Goal: Obtain resource: Download file/media

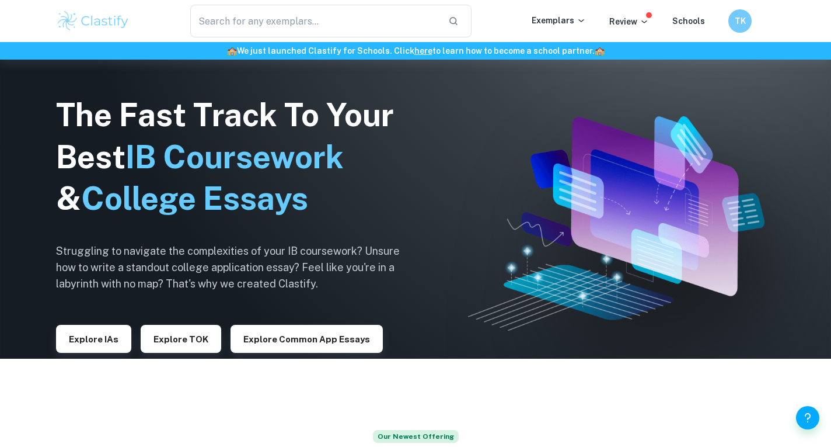
scroll to position [89, 0]
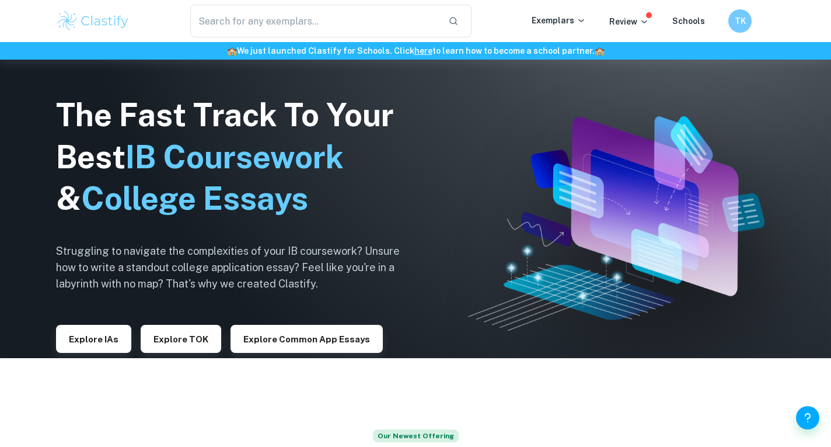
drag, startPoint x: 90, startPoint y: 335, endPoint x: 287, endPoint y: 1, distance: 387.8
click at [90, 335] on button "Explore IAs" at bounding box center [93, 339] width 75 height 28
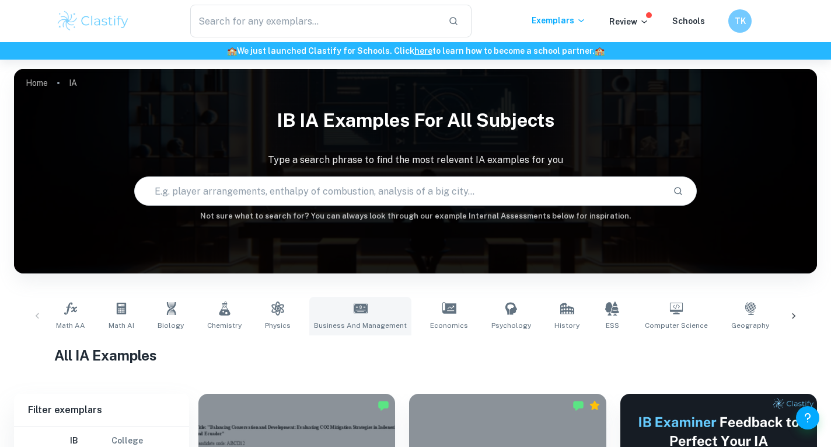
scroll to position [98, 0]
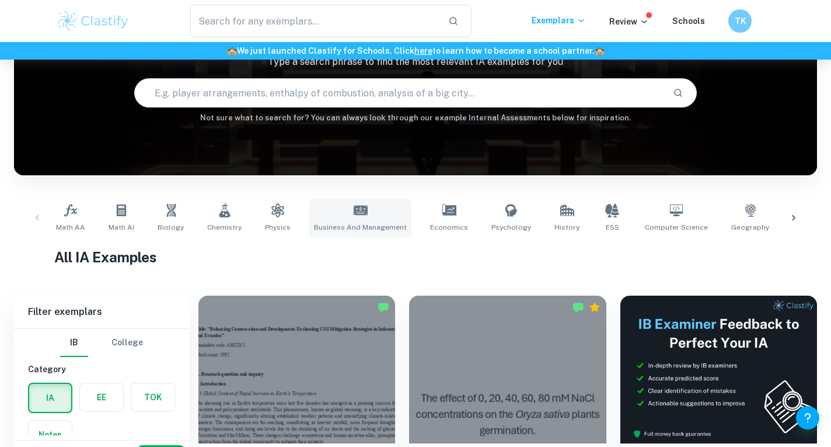
click at [367, 221] on link "Business and Management" at bounding box center [360, 218] width 102 height 39
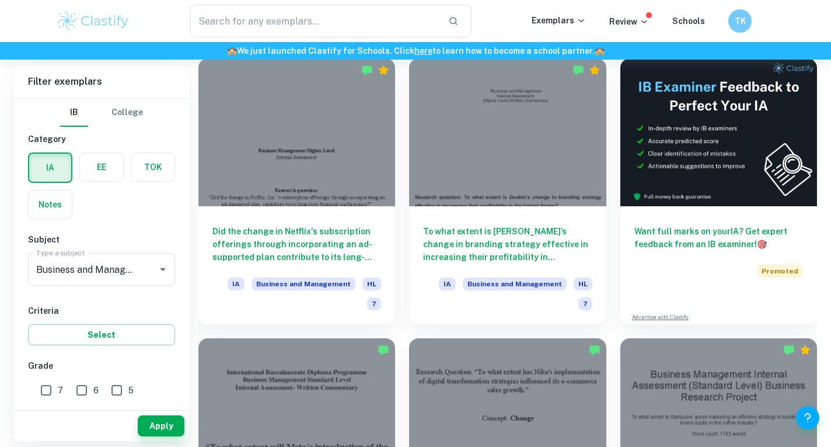
scroll to position [336, 0]
click at [58, 395] on span "7" at bounding box center [60, 390] width 5 height 13
click at [58, 395] on input "7" at bounding box center [45, 389] width 23 height 23
checkbox input "true"
click at [154, 424] on button "Apply" at bounding box center [161, 425] width 47 height 21
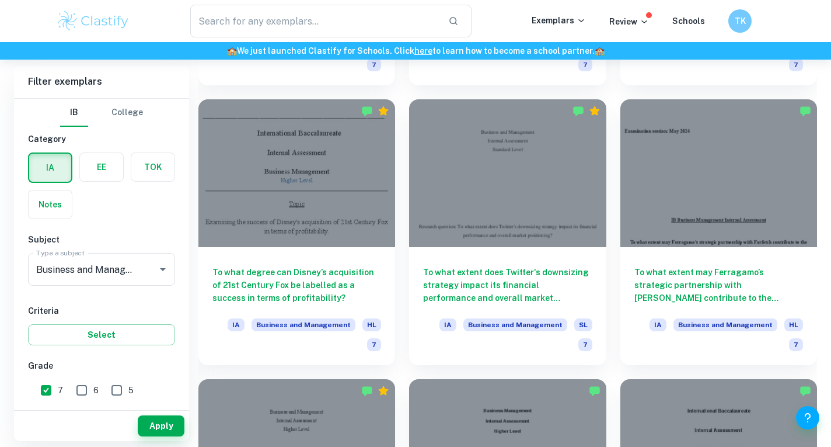
scroll to position [854, 0]
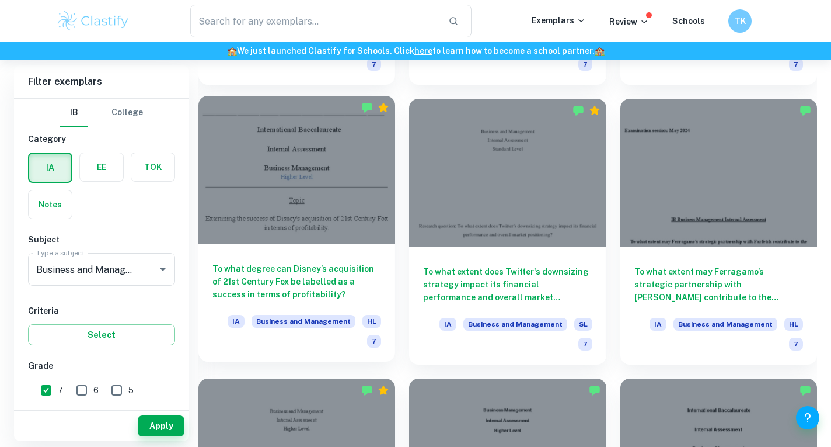
click at [333, 264] on h6 "To what degree can Disney’s acquisition of 21st Century Fox be labelled as a su…" at bounding box center [297, 281] width 169 height 39
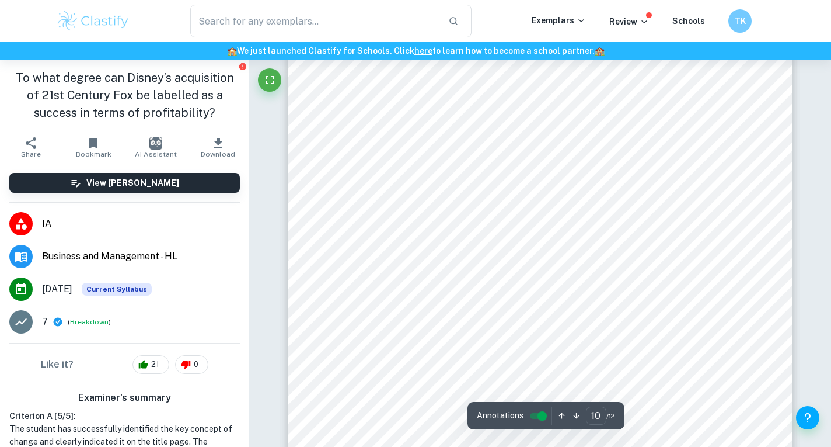
scroll to position [6186, 0]
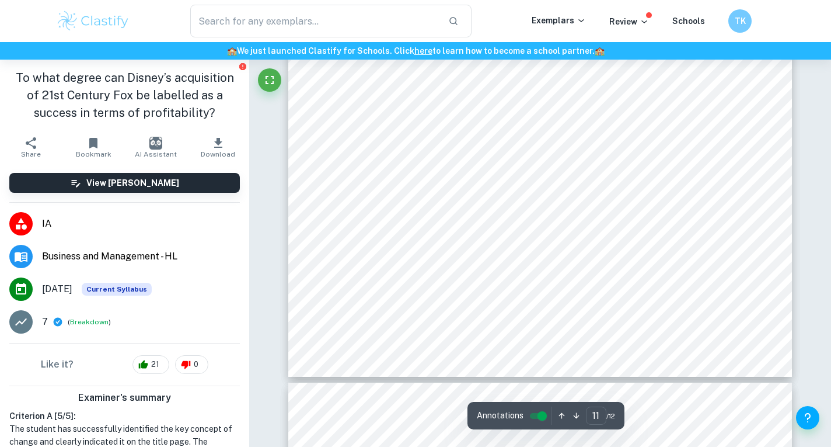
type input "12"
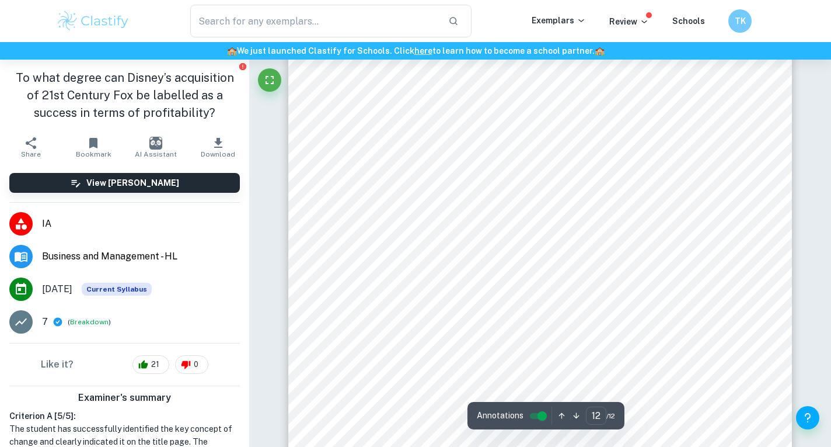
scroll to position [7608, 0]
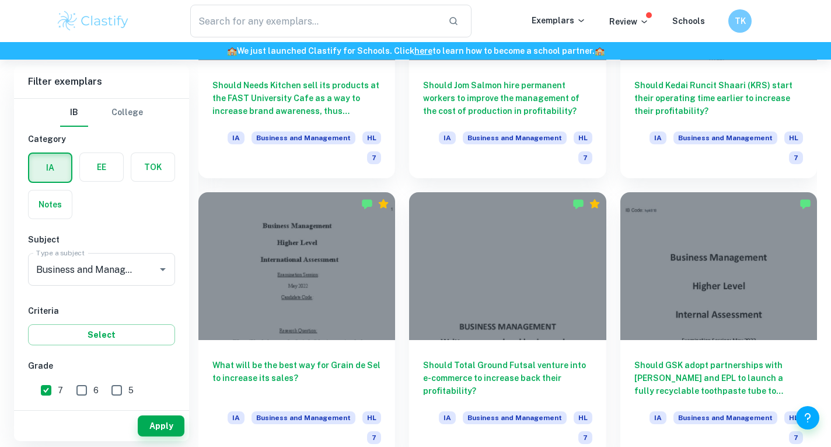
scroll to position [3558, 0]
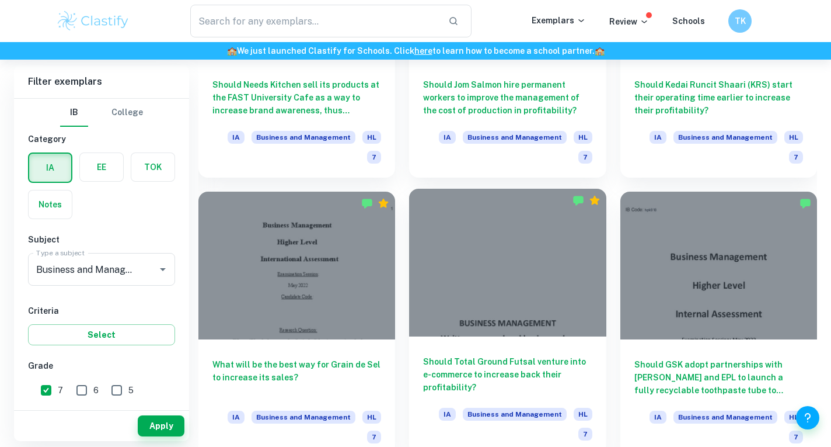
click at [457, 336] on div "Should Total Ground Futsal venture into e-commerce to increase back their profi…" at bounding box center [507, 395] width 197 height 118
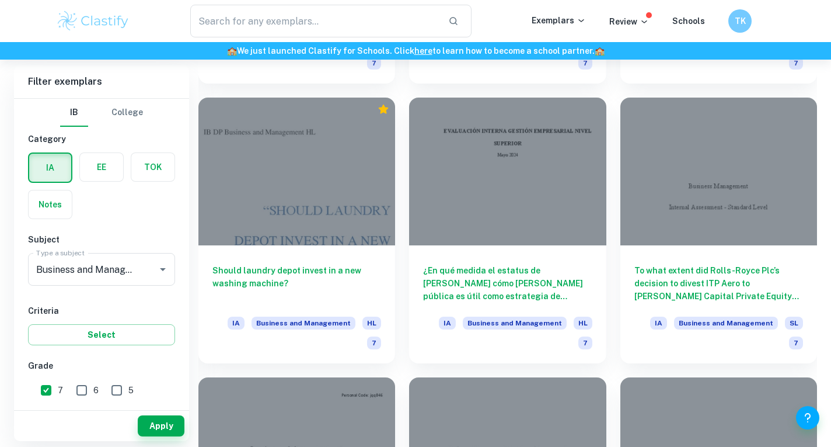
scroll to position [8127, 0]
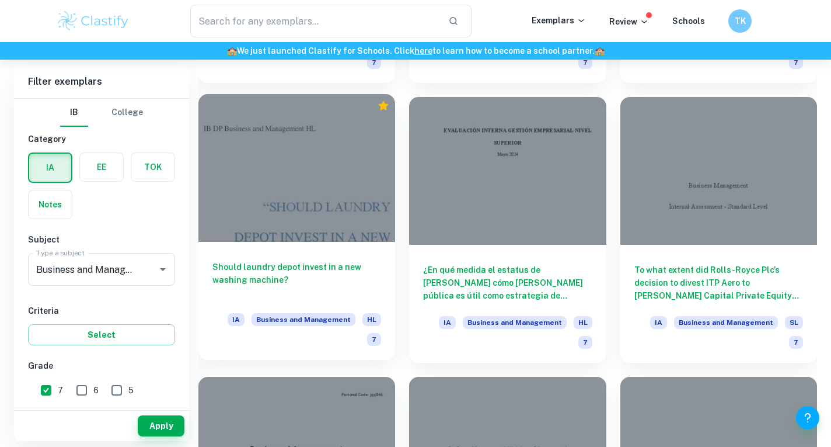
click at [232, 263] on h6 "Should laundry depot invest in a new washing machine?" at bounding box center [297, 279] width 169 height 39
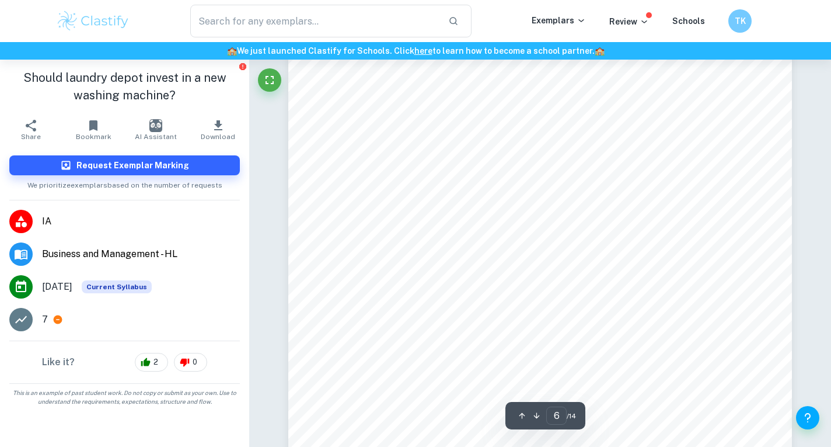
scroll to position [3710, 0]
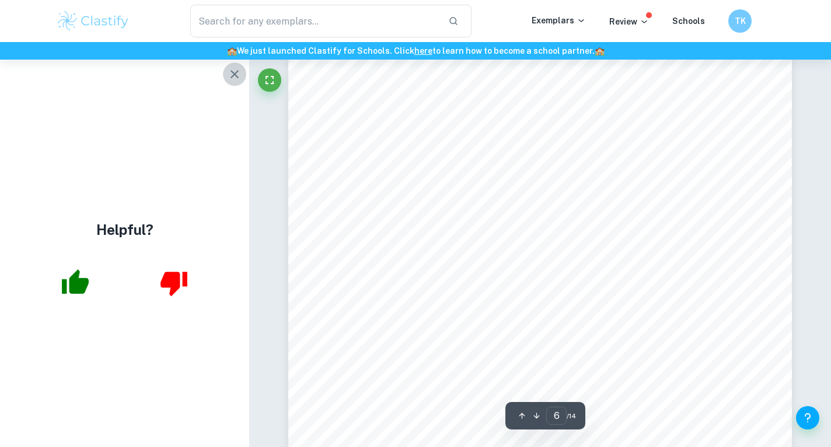
click at [241, 75] on icon "button" at bounding box center [235, 74] width 14 height 14
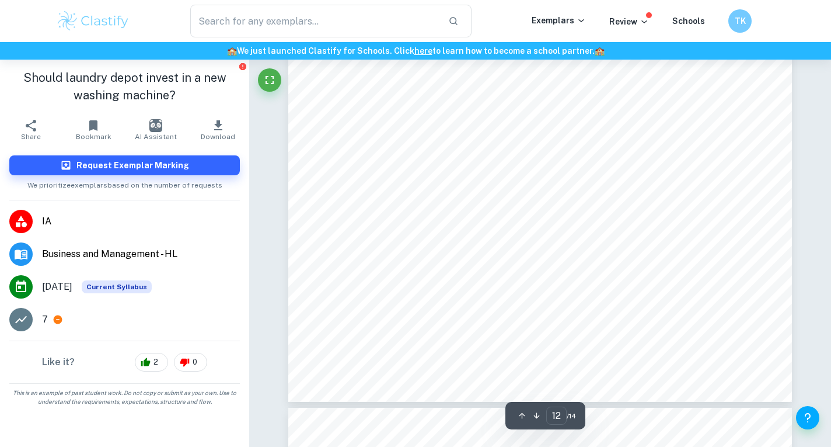
scroll to position [8369, 0]
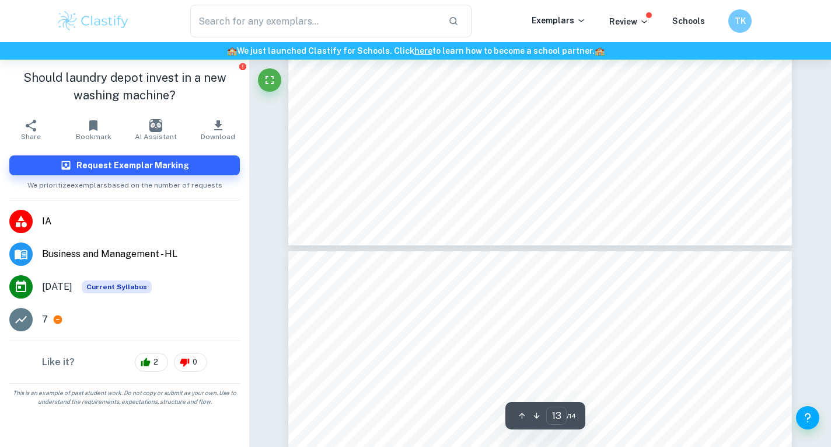
type input "14"
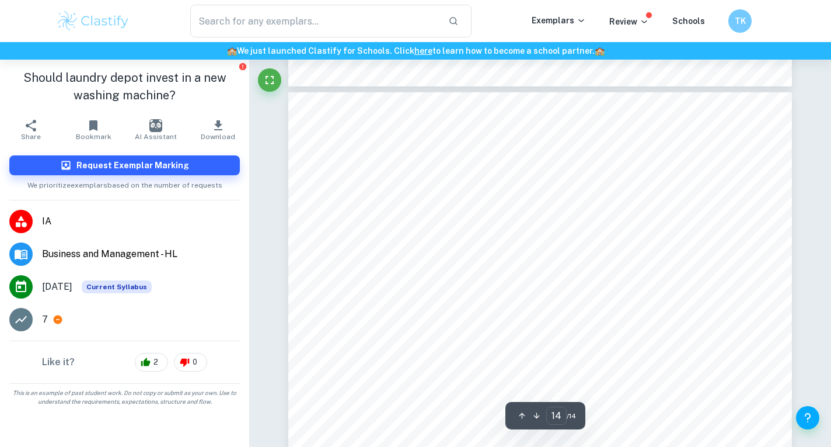
scroll to position [9397, 0]
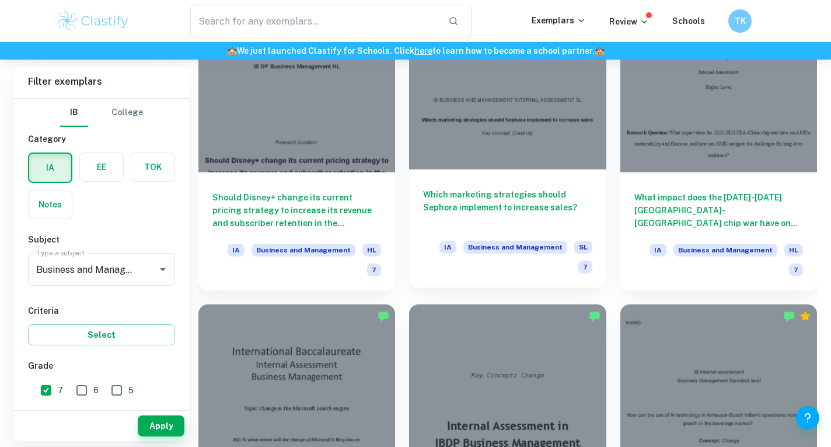
scroll to position [1488, 0]
click at [478, 204] on h6 "Which marketing strategies should Sephora implement to increase sales?" at bounding box center [507, 206] width 169 height 39
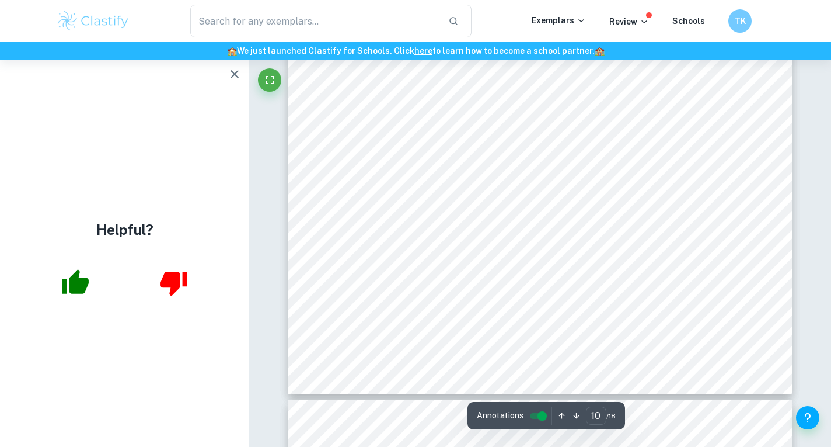
scroll to position [6929, 0]
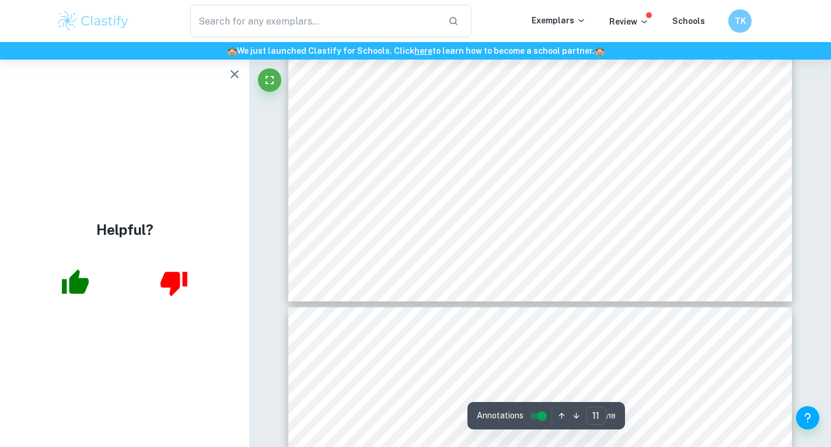
type input "12"
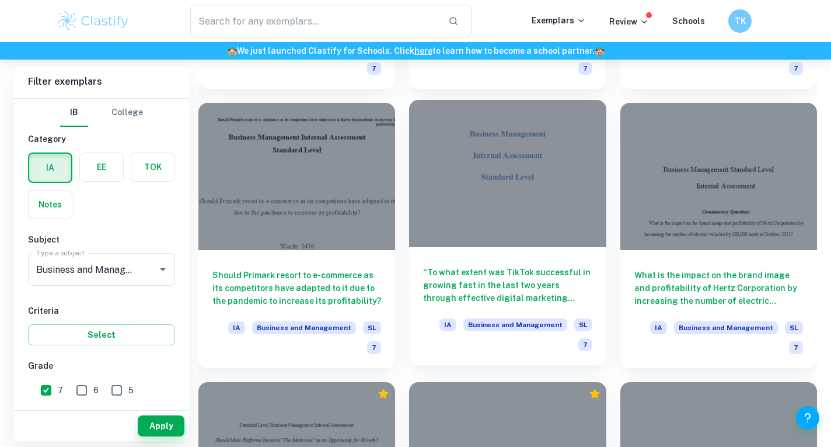
scroll to position [9239, 0]
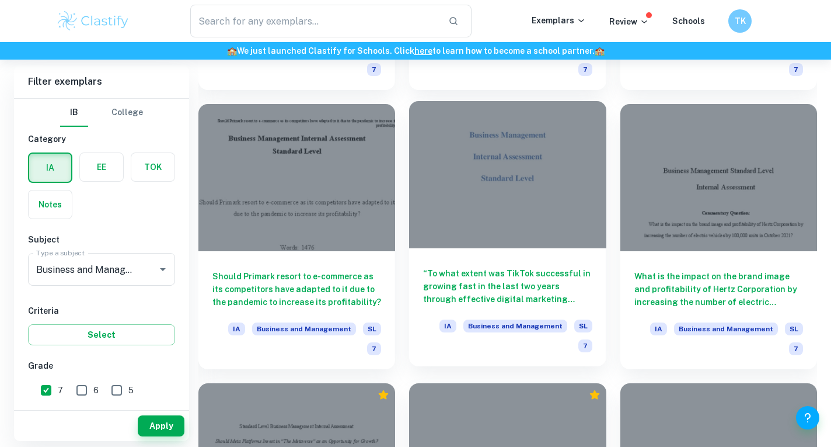
click at [507, 248] on div "“To what extent was TikTok successful in growing fast in the last two years thr…" at bounding box center [507, 307] width 197 height 118
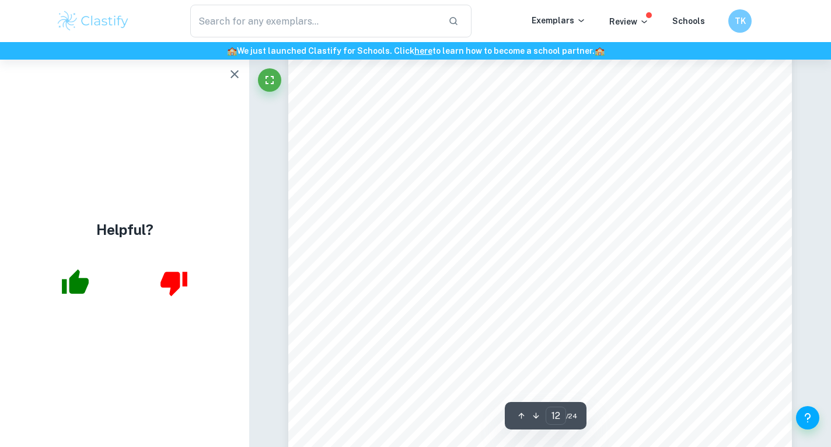
scroll to position [7385, 0]
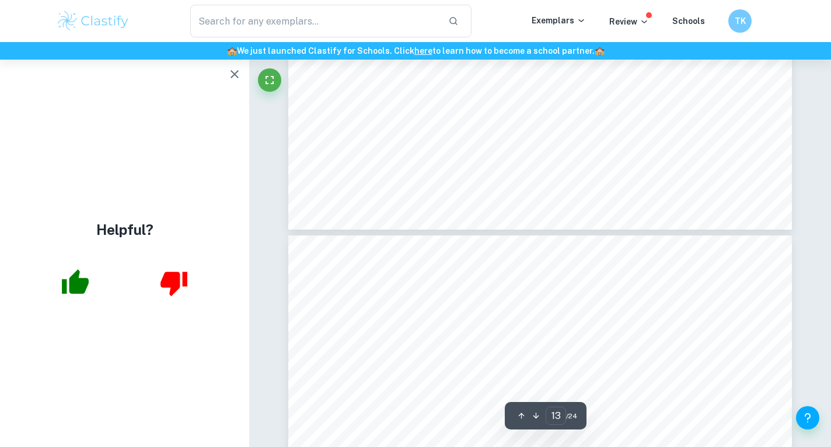
type input "14"
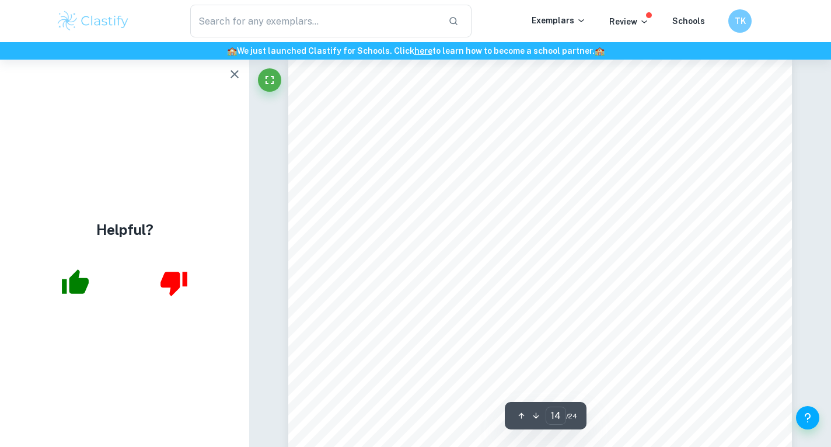
scroll to position [8651, 0]
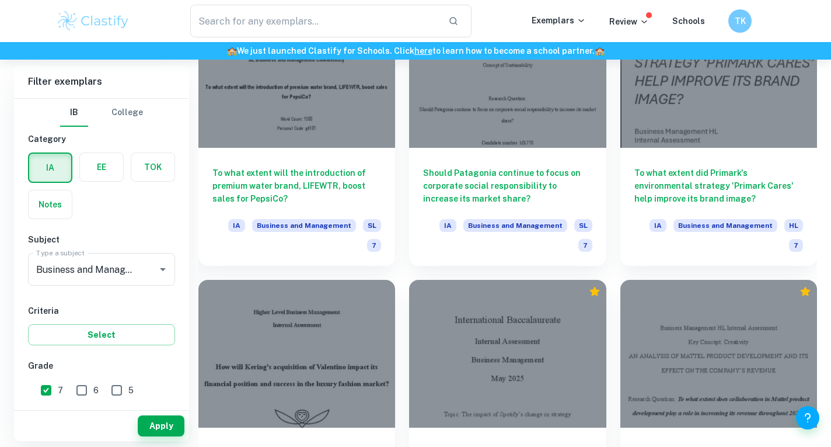
scroll to position [14093, 0]
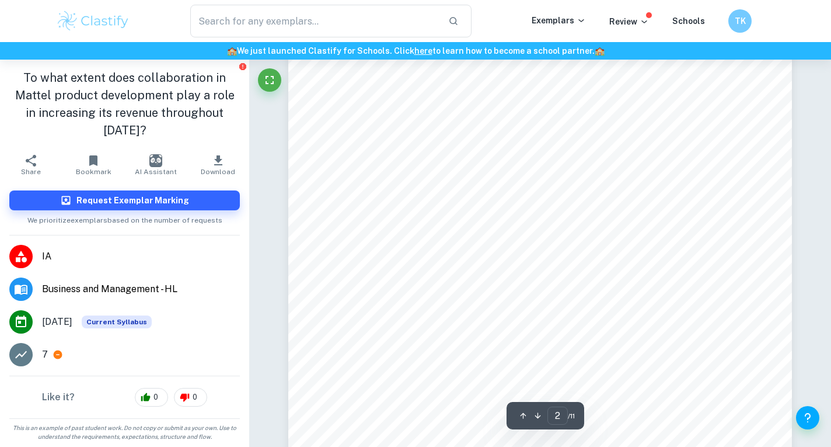
scroll to position [936, 0]
click at [220, 154] on icon "button" at bounding box center [218, 161] width 14 height 14
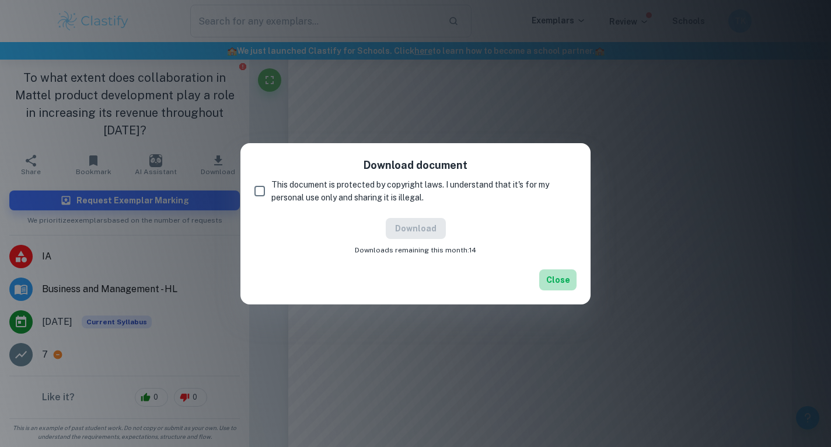
click at [561, 279] on button "Close" at bounding box center [557, 279] width 37 height 21
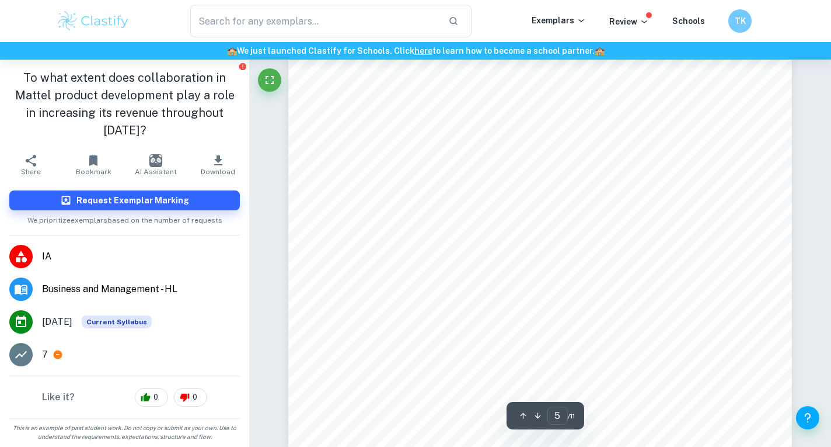
scroll to position [3044, 0]
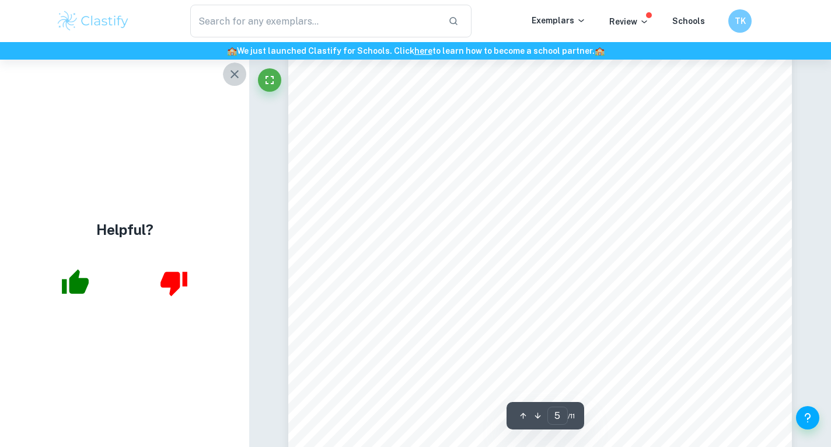
click at [241, 80] on icon "button" at bounding box center [235, 74] width 14 height 14
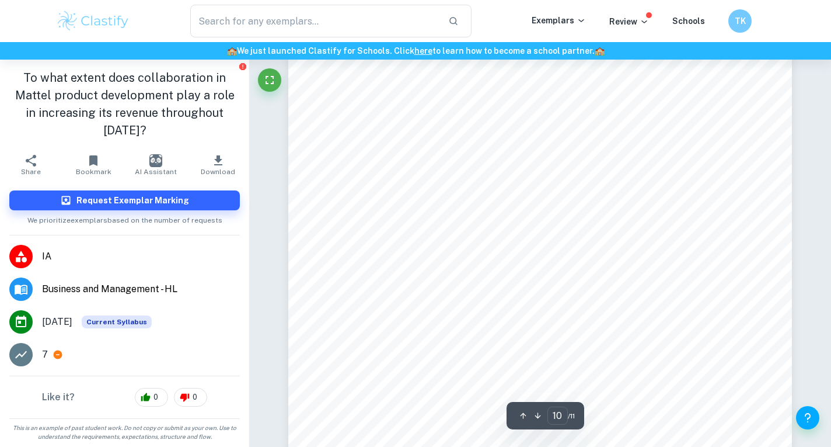
scroll to position [6679, 0]
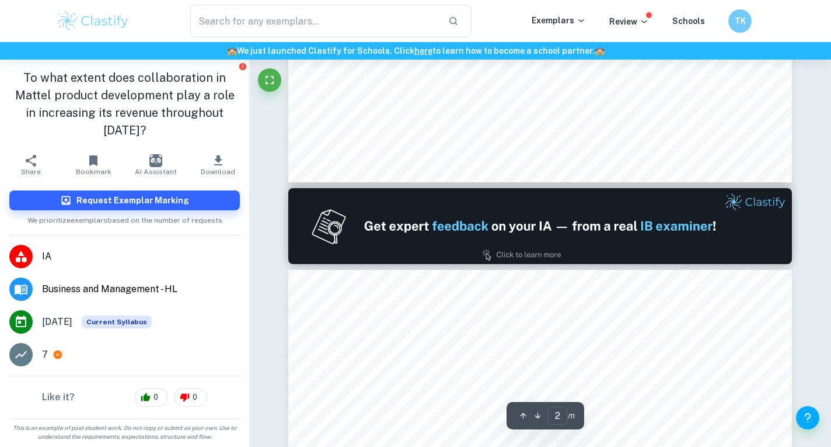
type input "1"
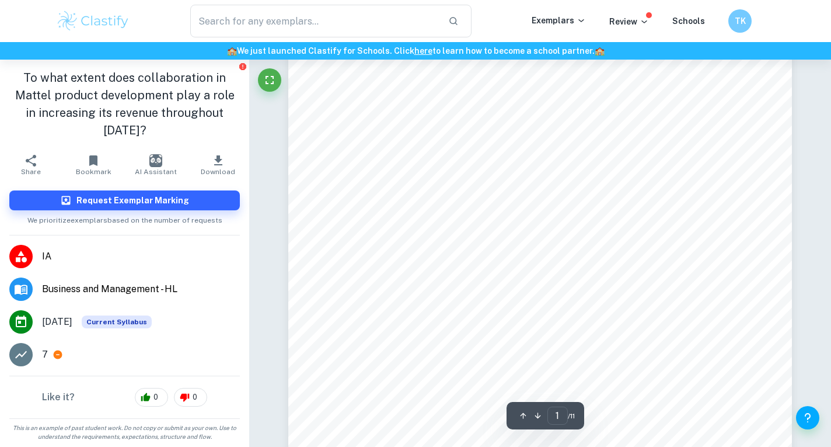
scroll to position [92, 0]
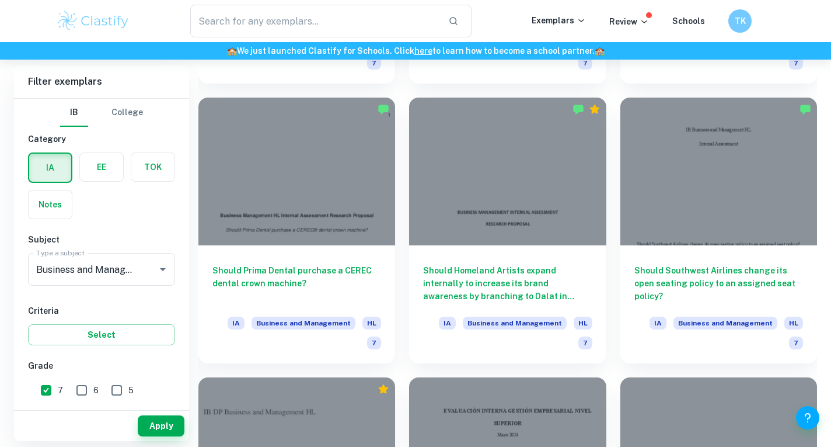
scroll to position [7848, 0]
